Goal: Information Seeking & Learning: Learn about a topic

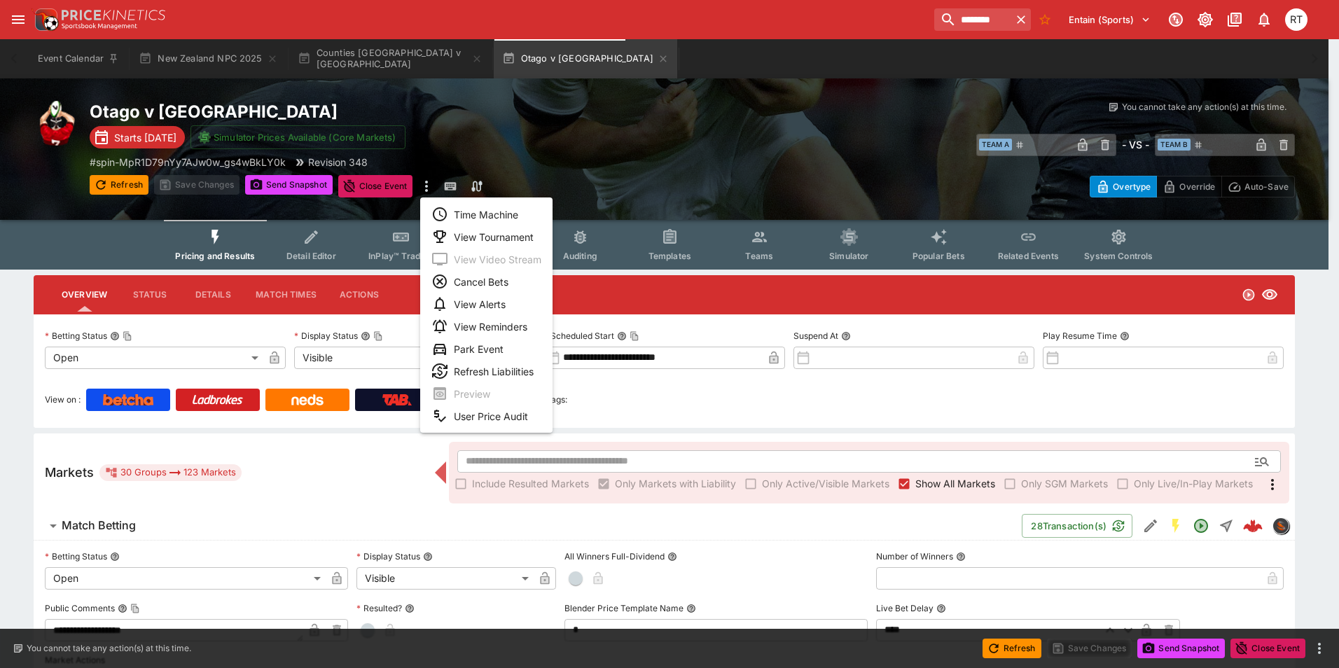
click at [488, 242] on li "View Tournament" at bounding box center [486, 236] width 132 height 22
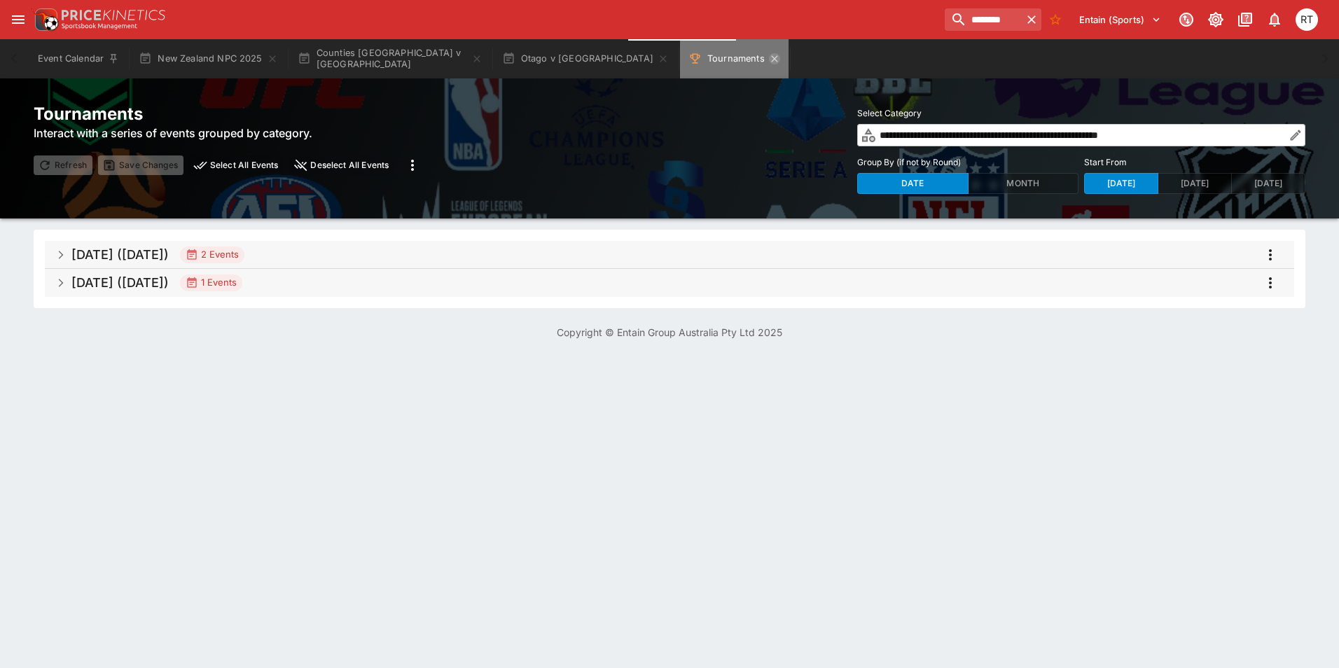
click at [769, 62] on icon "Tournaments" at bounding box center [774, 58] width 11 height 11
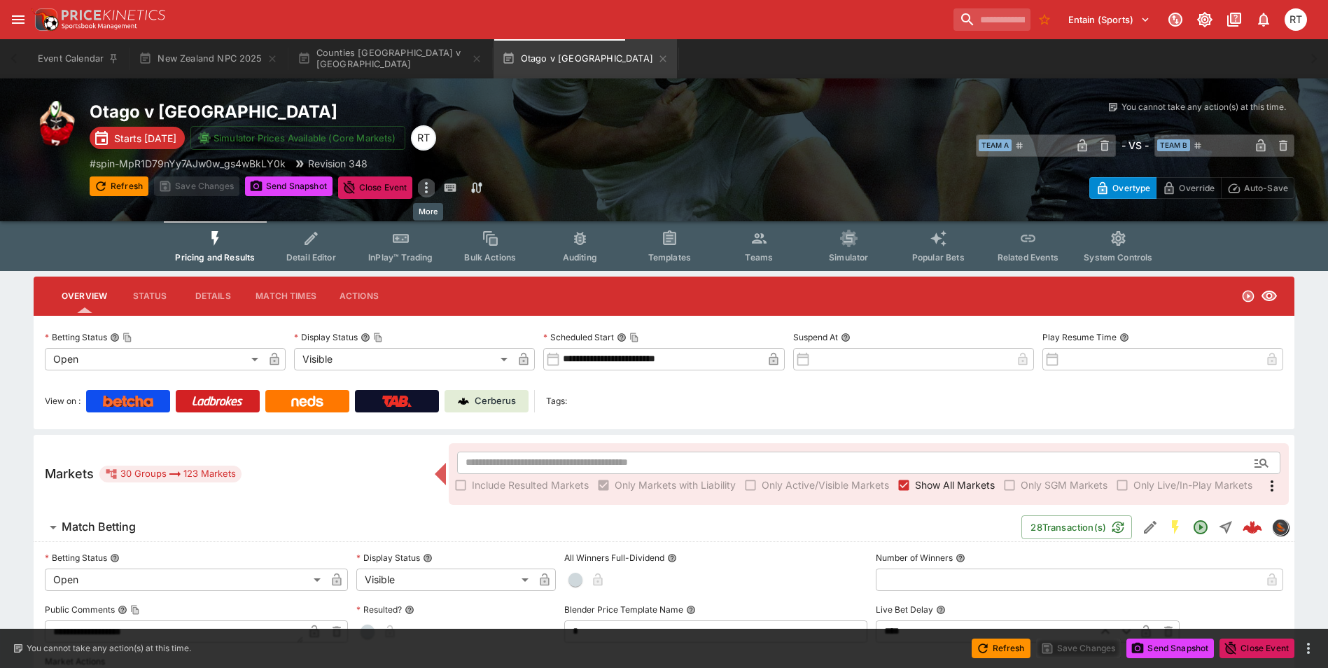
click at [426, 188] on icon "more" at bounding box center [426, 187] width 17 height 17
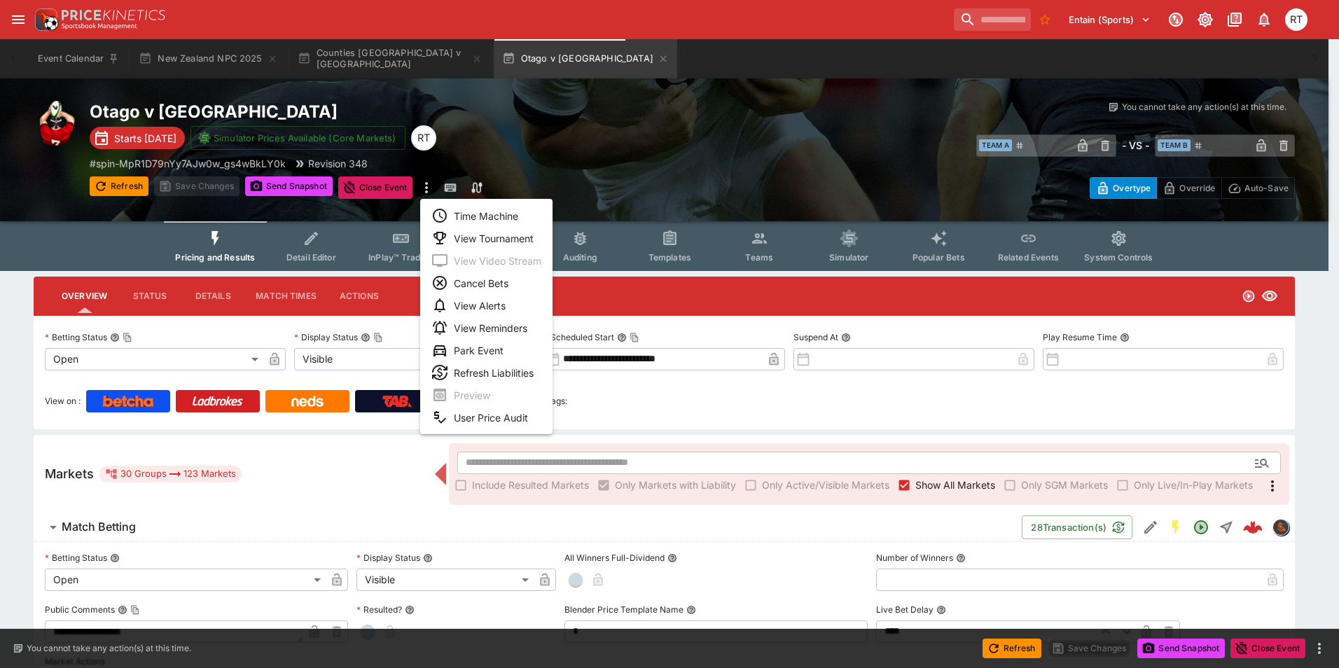
click at [487, 240] on li "View Tournament" at bounding box center [486, 238] width 132 height 22
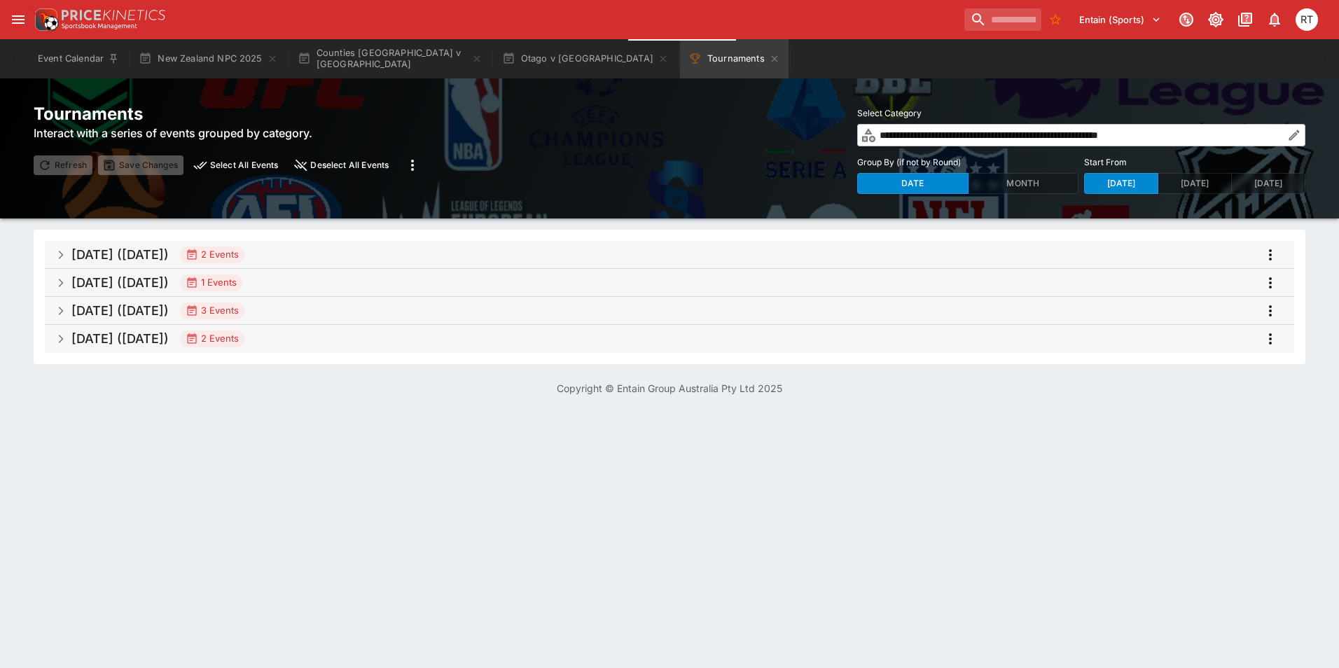
click at [160, 310] on h5 "[DATE] ([DATE])" at bounding box center [119, 311] width 97 height 16
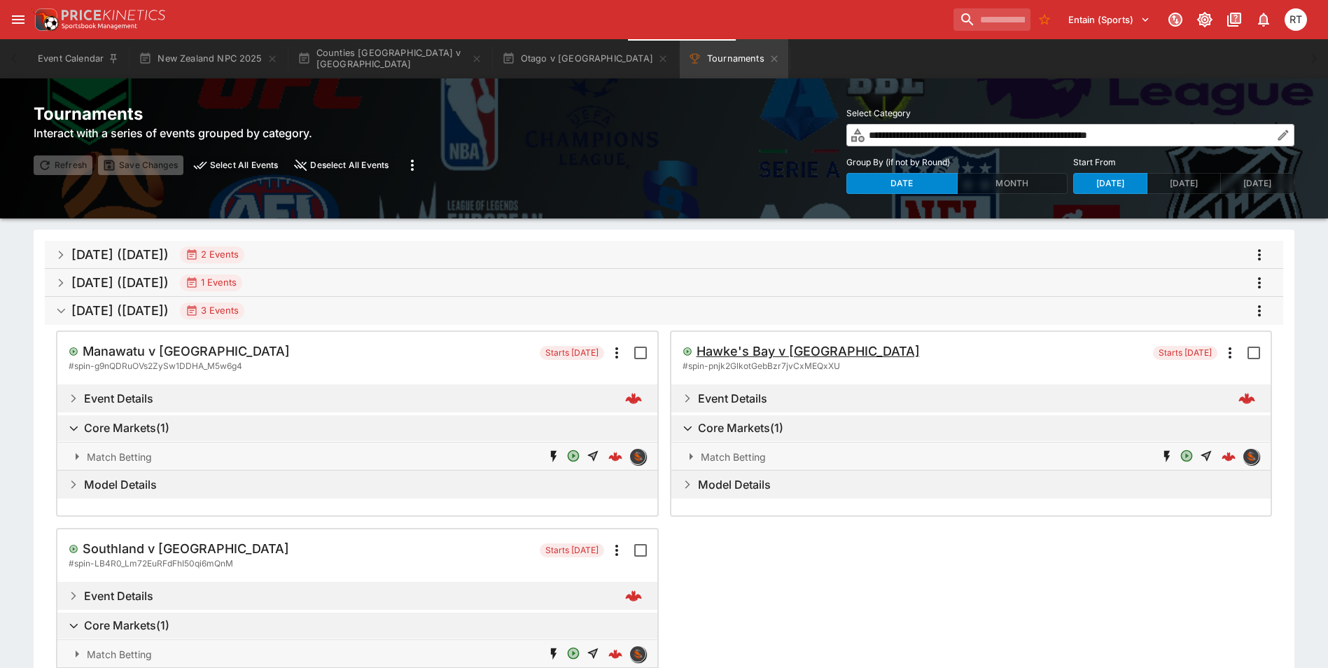
click at [788, 355] on h5 "Hawke's Bay v [GEOGRAPHIC_DATA]" at bounding box center [808, 351] width 223 height 16
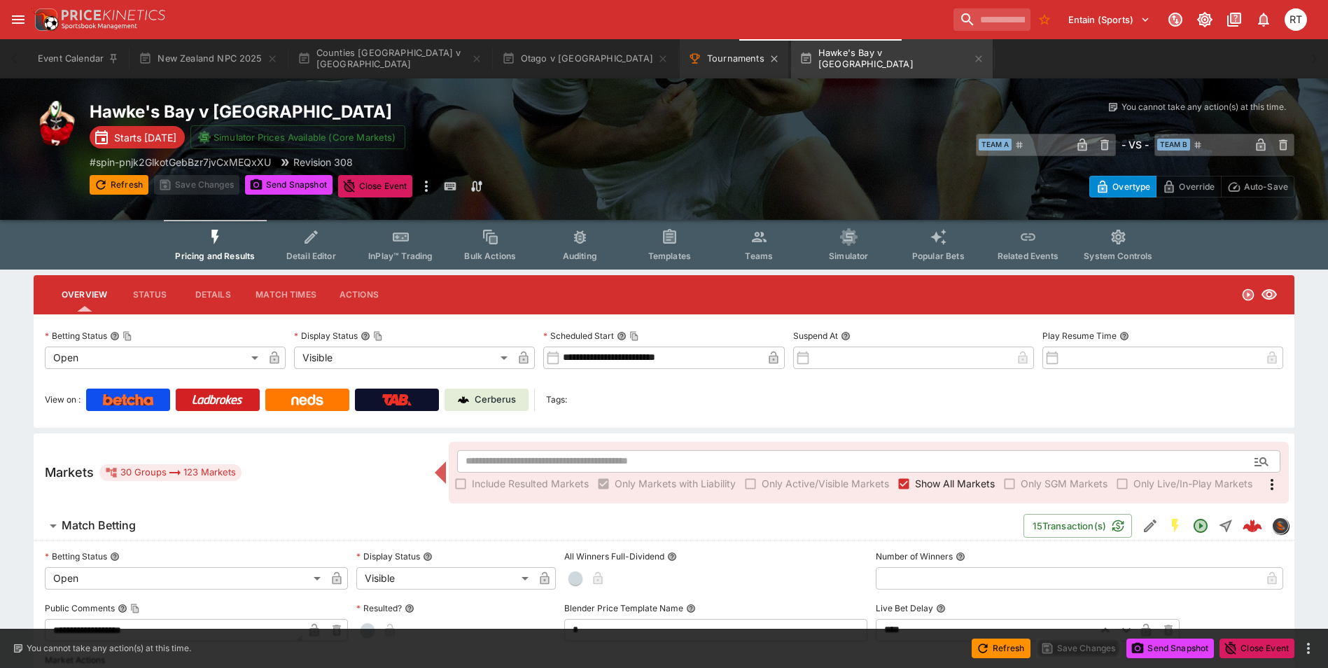
click at [680, 57] on button "Tournaments" at bounding box center [734, 58] width 109 height 39
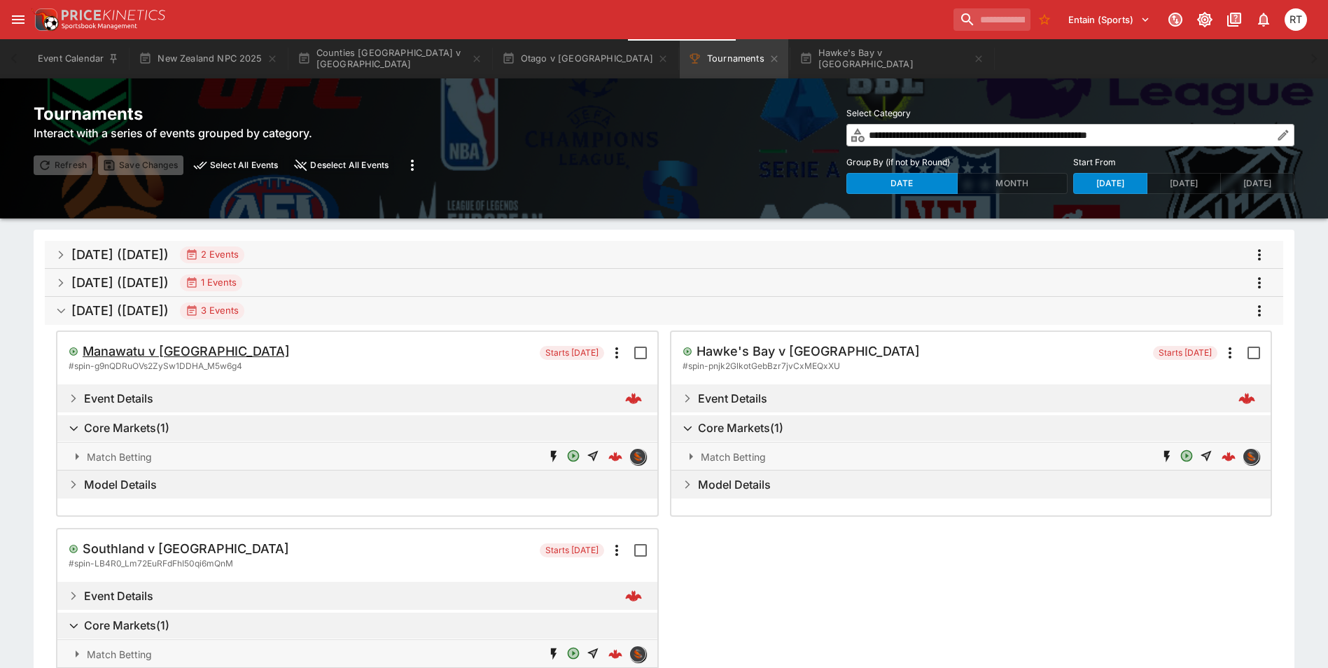
click at [134, 349] on h5 "Manawatu v [GEOGRAPHIC_DATA]" at bounding box center [186, 351] width 207 height 16
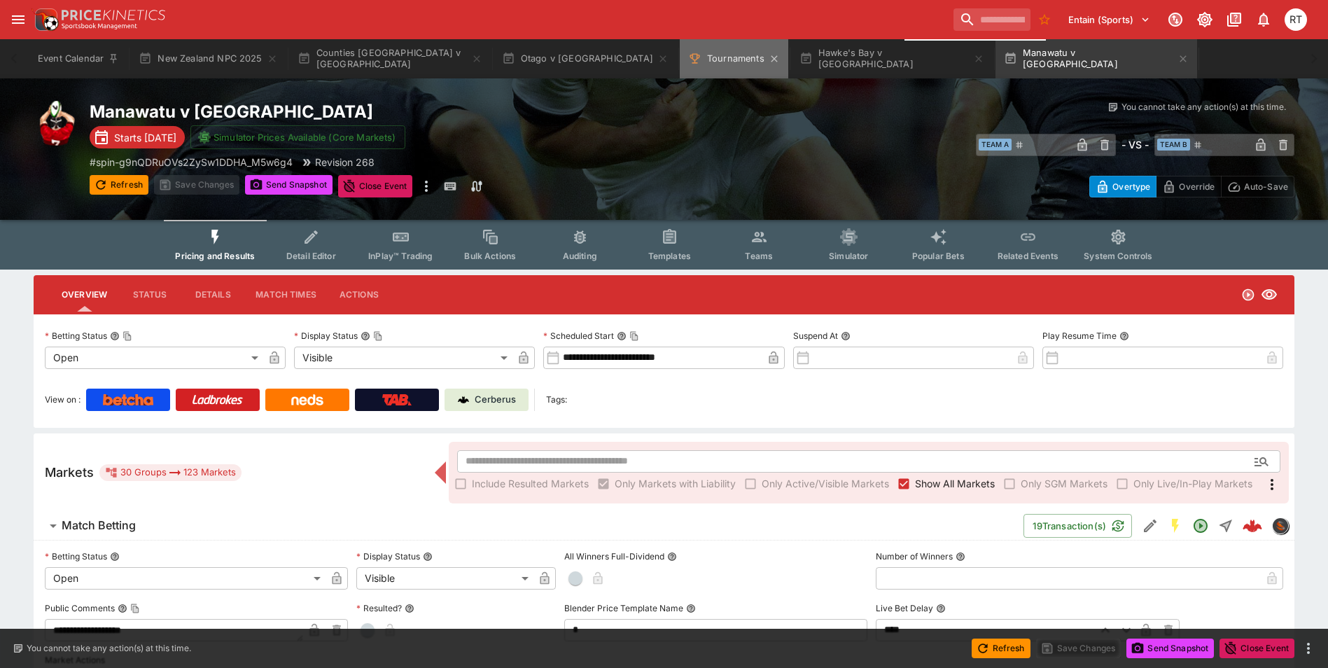
click at [680, 55] on button "Tournaments" at bounding box center [734, 58] width 109 height 39
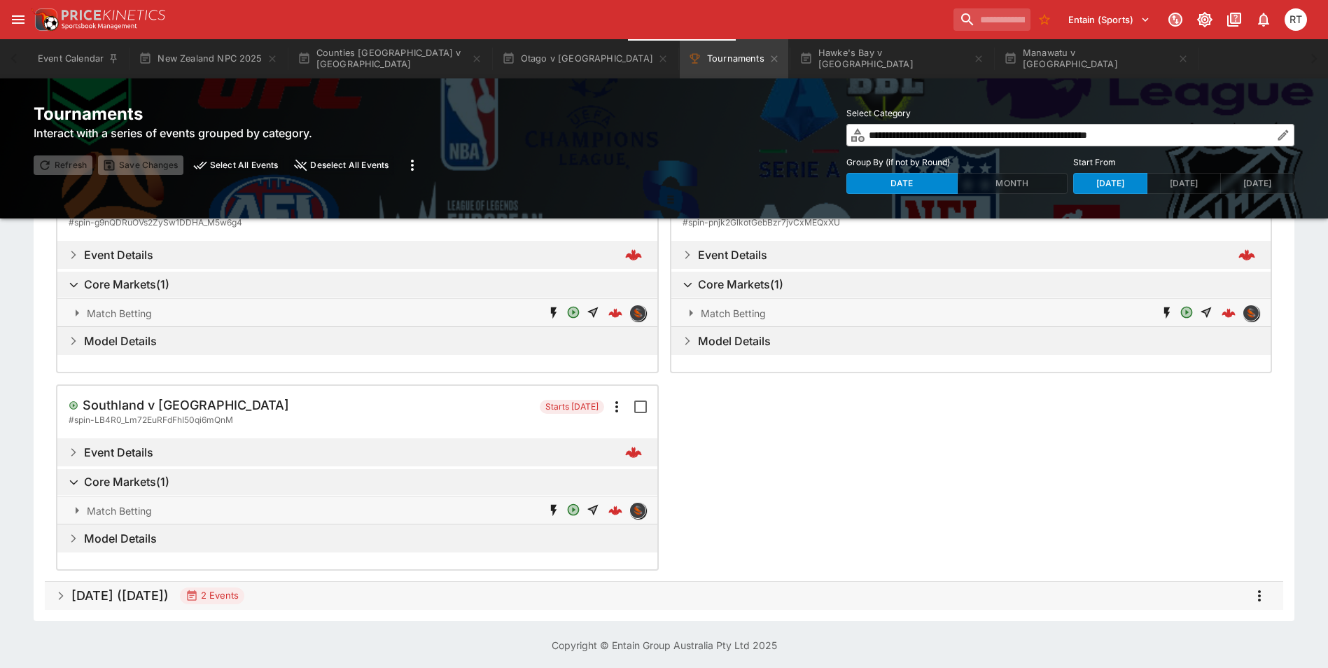
scroll to position [145, 0]
click at [172, 404] on h5 "Southland v [GEOGRAPHIC_DATA]" at bounding box center [186, 404] width 207 height 16
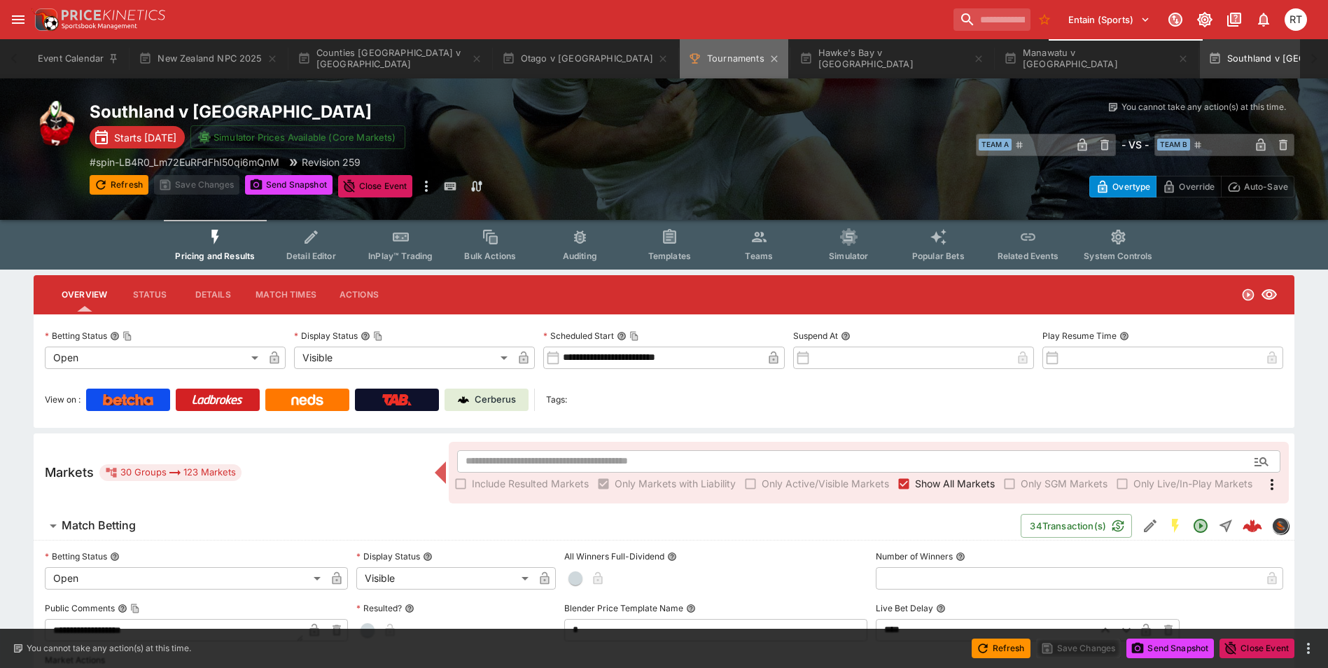
click at [680, 62] on button "Tournaments" at bounding box center [734, 58] width 109 height 39
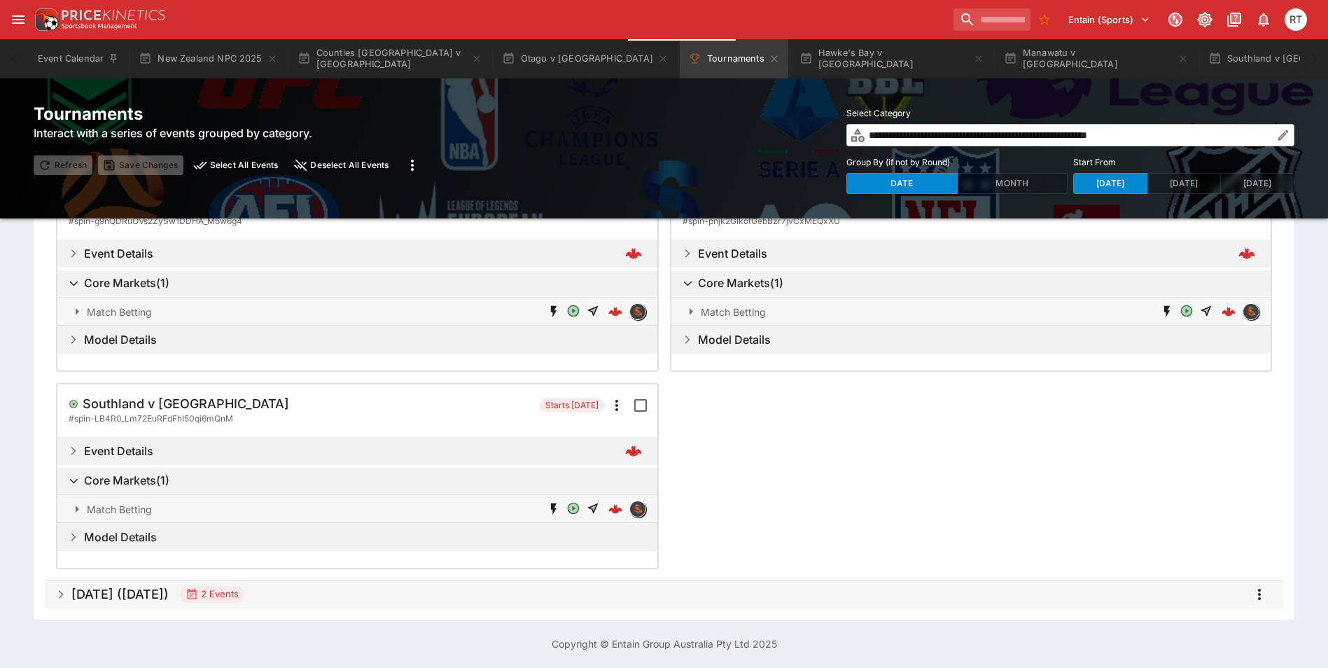
click at [169, 597] on h5 "[DATE] ([DATE])" at bounding box center [119, 594] width 97 height 16
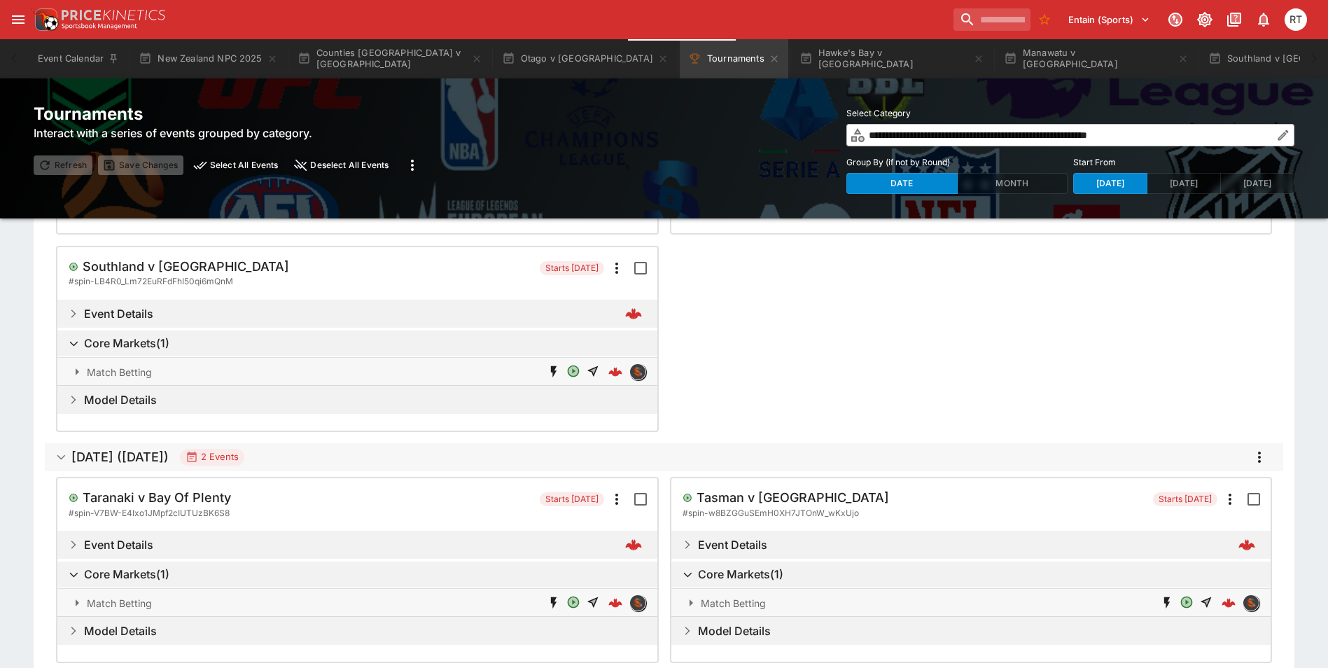
scroll to position [285, 0]
click at [176, 494] on h5 "Taranaki v Bay Of Plenty" at bounding box center [157, 495] width 148 height 16
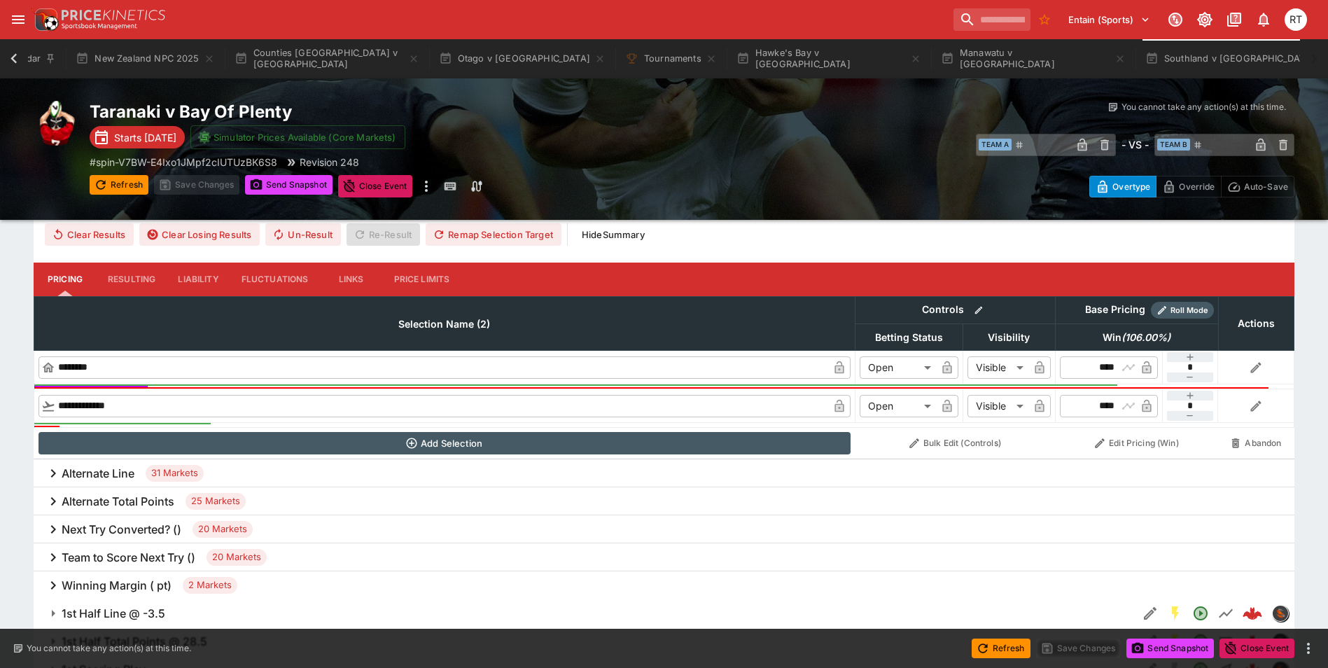
scroll to position [329, 0]
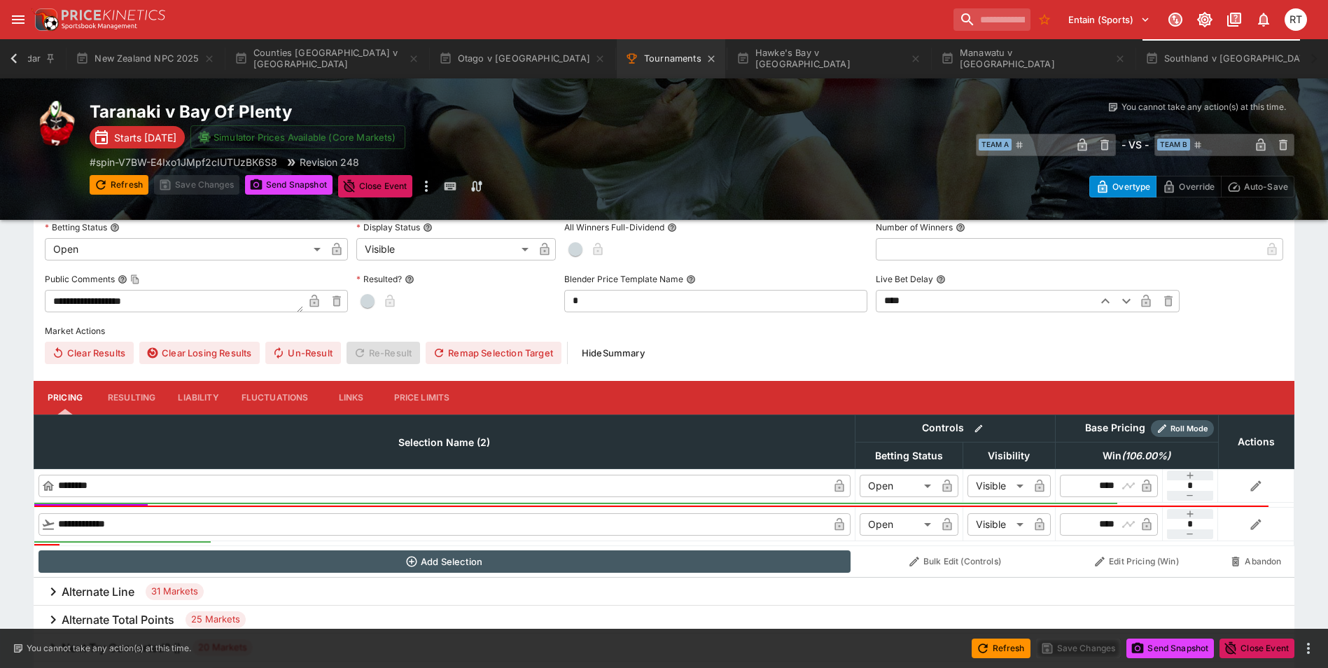
click at [617, 61] on button "Tournaments" at bounding box center [671, 58] width 109 height 39
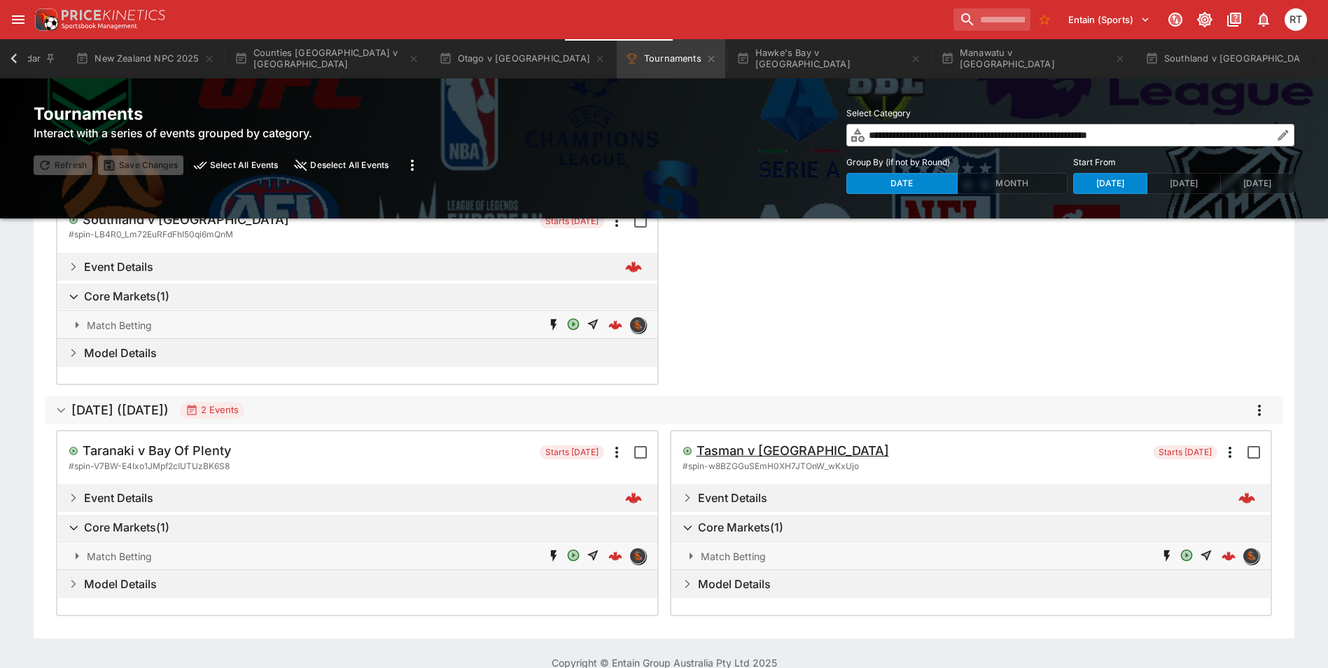
click at [788, 449] on h5 "Tasman v [GEOGRAPHIC_DATA]" at bounding box center [793, 451] width 193 height 16
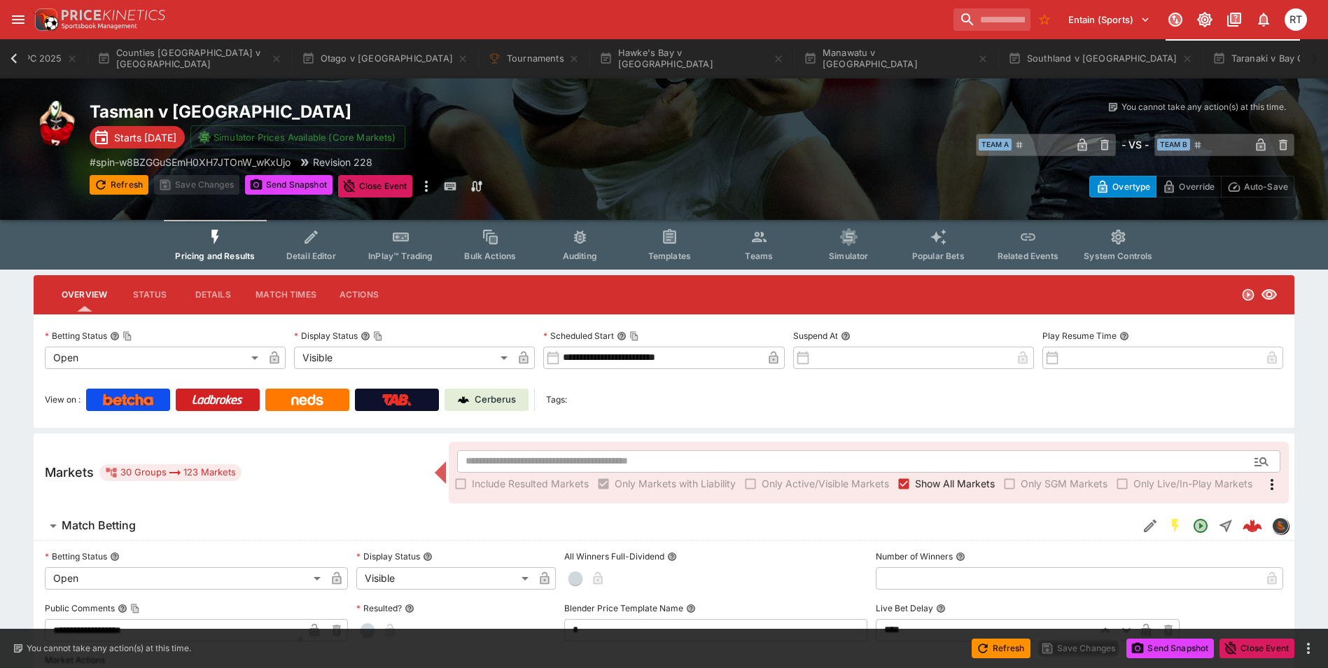
scroll to position [0, 202]
click at [567, 60] on icon "Tournaments" at bounding box center [572, 58] width 11 height 11
